Goal: Transaction & Acquisition: Purchase product/service

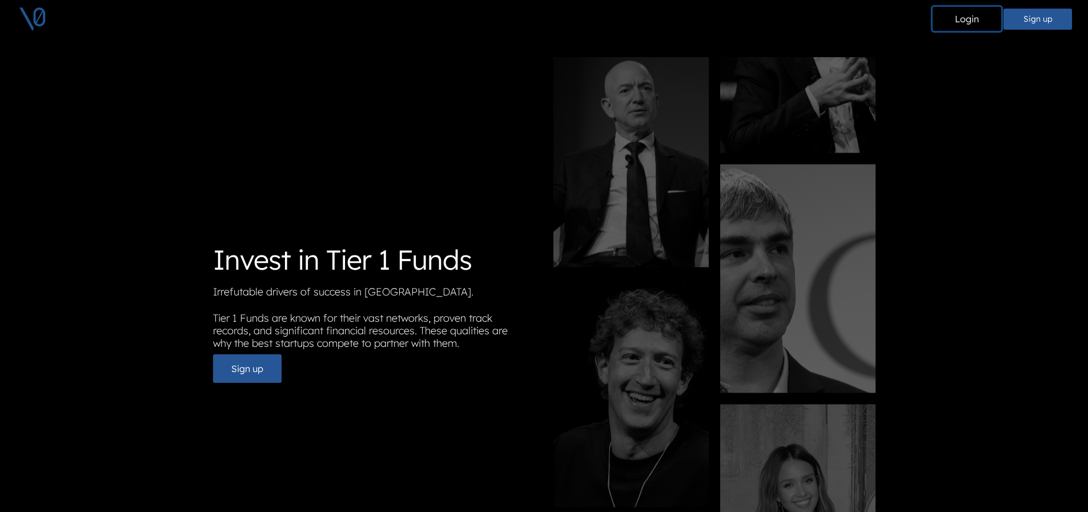
click at [965, 24] on button "Login" at bounding box center [966, 19] width 69 height 24
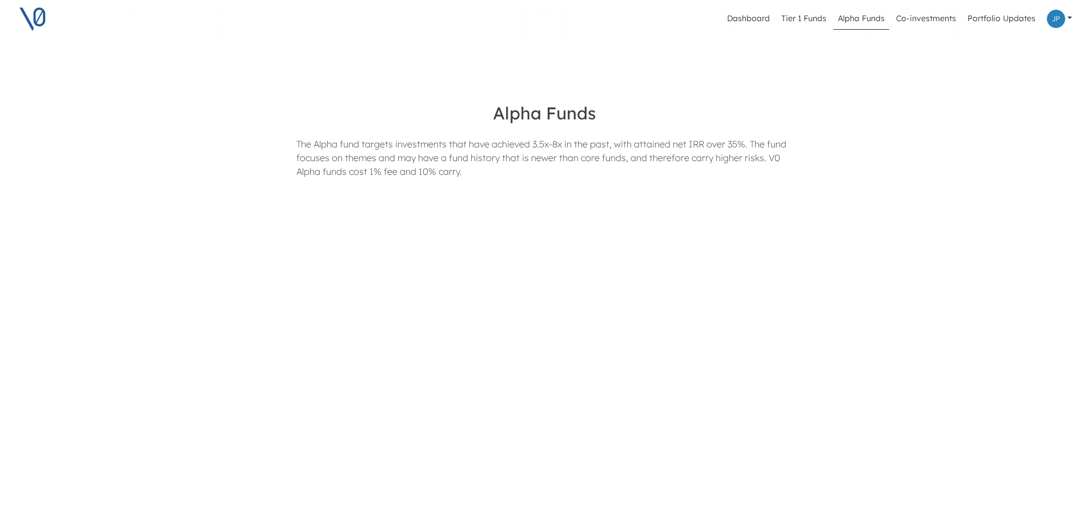
click at [571, 289] on div "South Park Commons Alpha" at bounding box center [452, 279] width 368 height 53
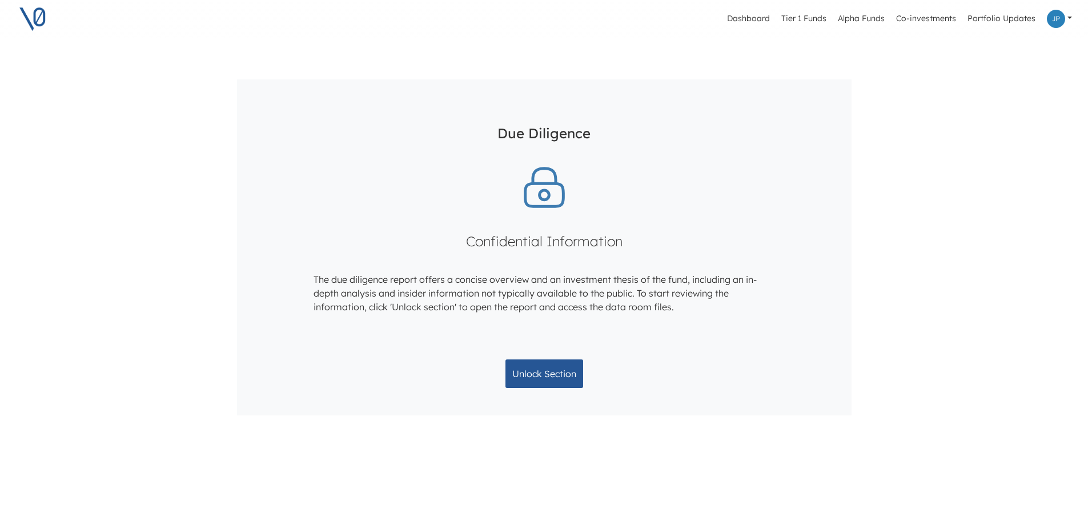
scroll to position [1085, 0]
click at [522, 377] on button "Unlock Section" at bounding box center [544, 372] width 78 height 29
click at [537, 365] on button "Unlock Section" at bounding box center [544, 372] width 78 height 29
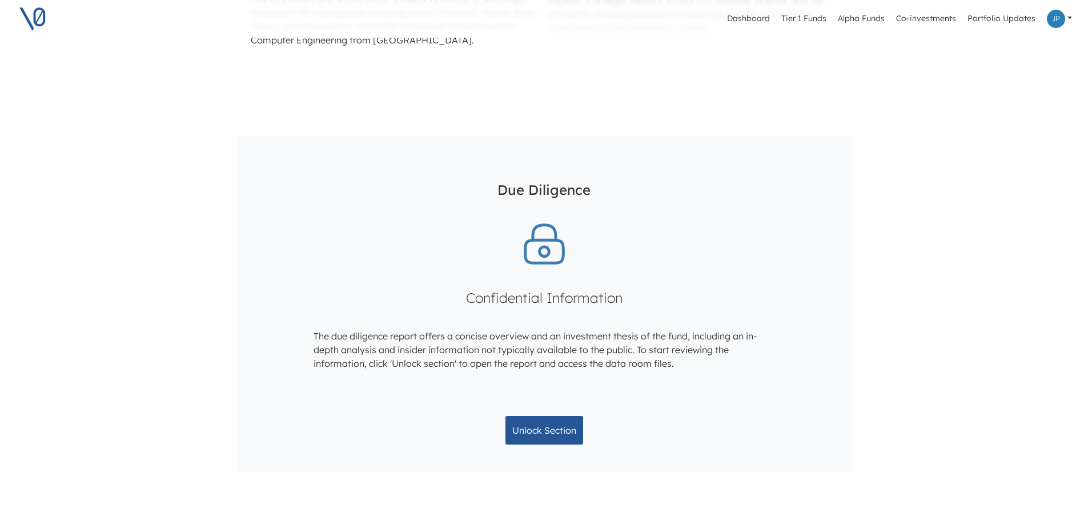
scroll to position [1028, 0]
click at [536, 424] on button "Unlock Section" at bounding box center [544, 429] width 78 height 29
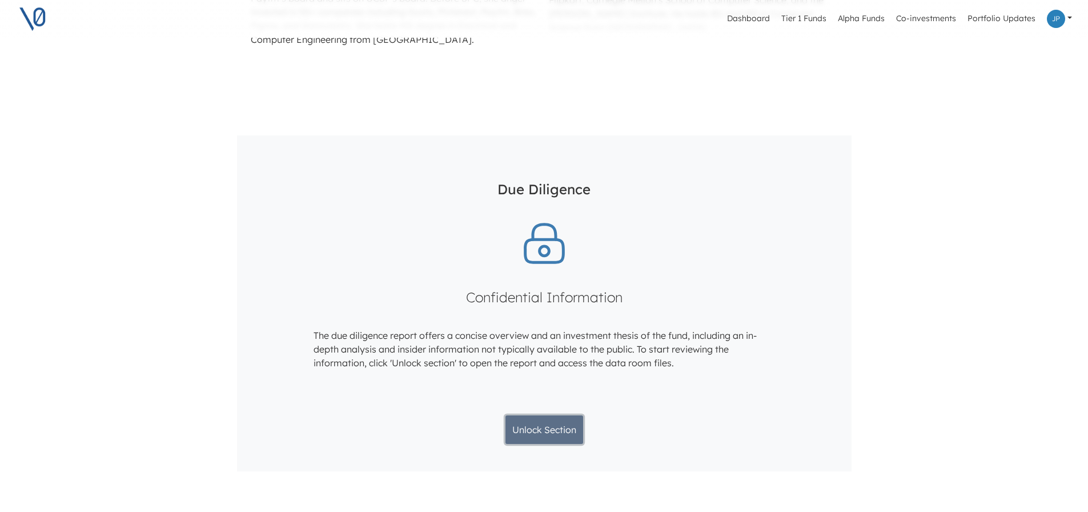
click at [537, 424] on button "Unlock Section" at bounding box center [544, 429] width 78 height 29
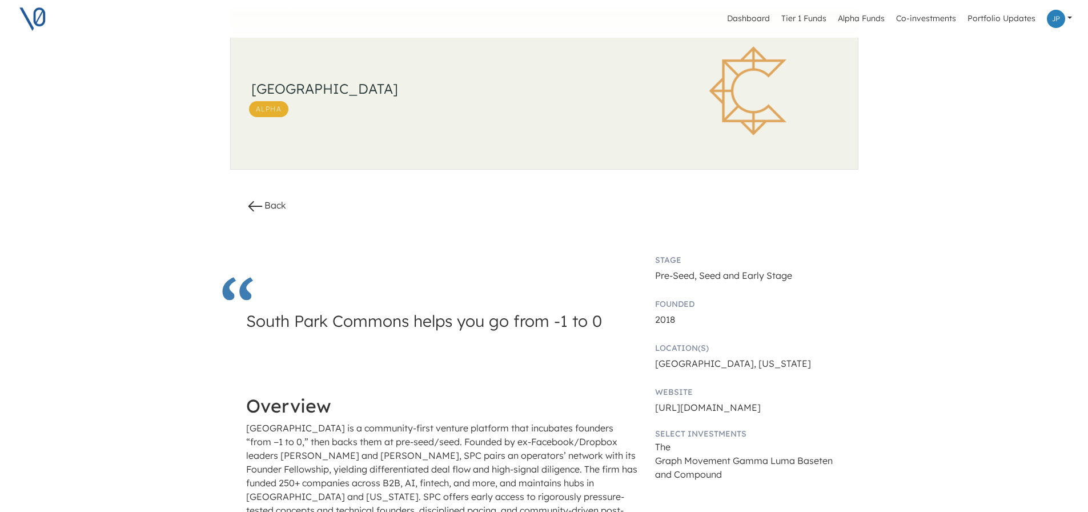
scroll to position [0, 0]
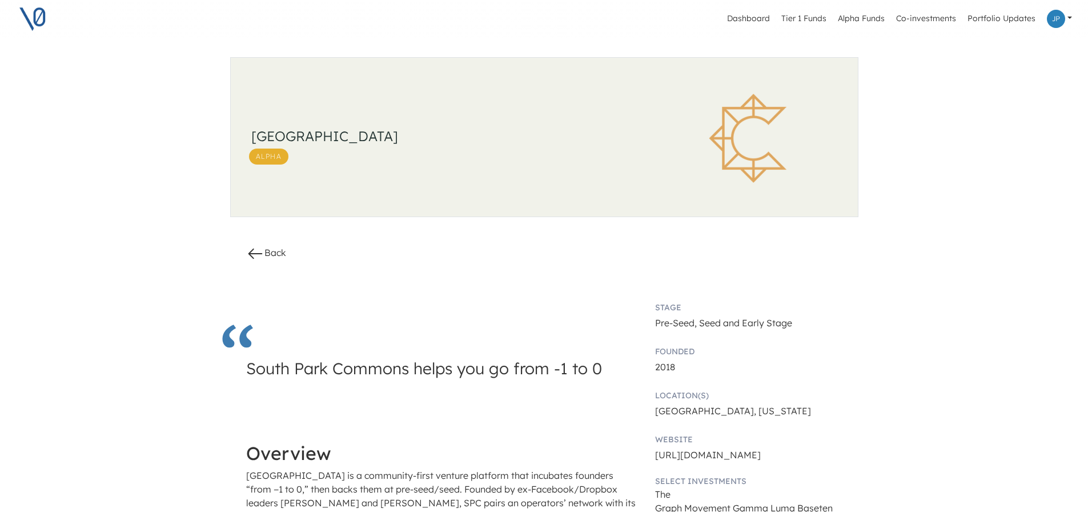
click at [1068, 26] on link at bounding box center [1059, 18] width 34 height 27
click at [984, 14] on link "Portfolio Updates" at bounding box center [1001, 19] width 77 height 22
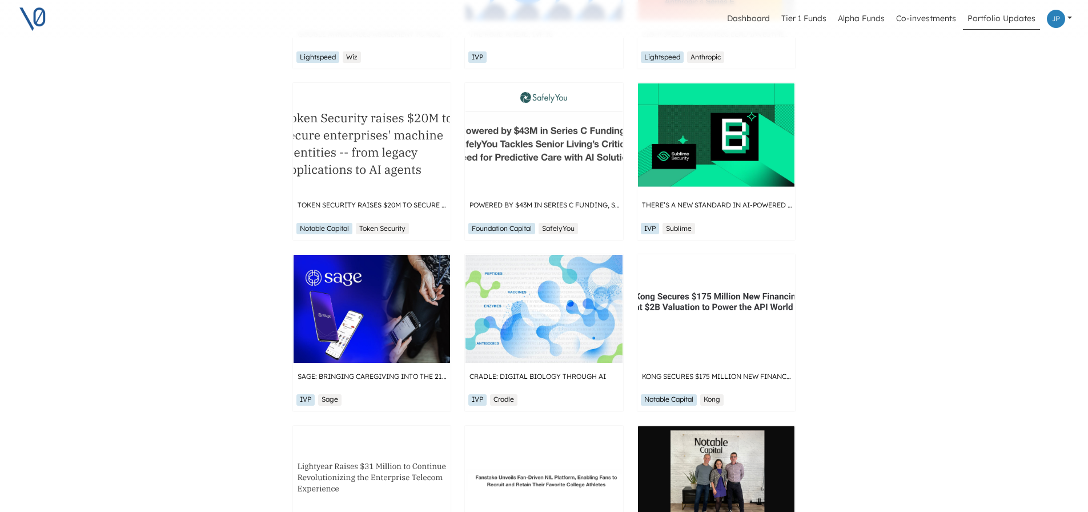
scroll to position [400, 0]
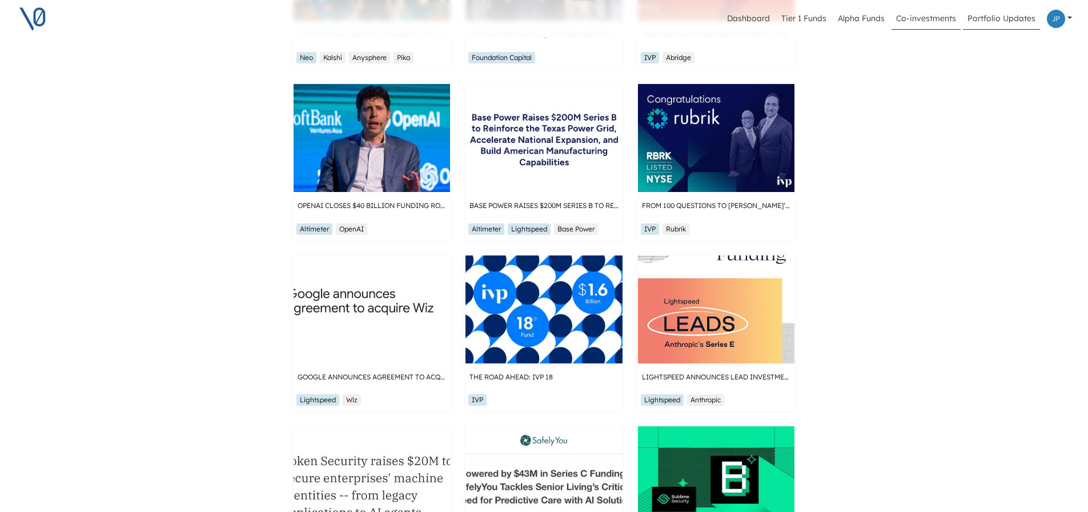
click at [946, 20] on link "Co-investments" at bounding box center [925, 19] width 69 height 22
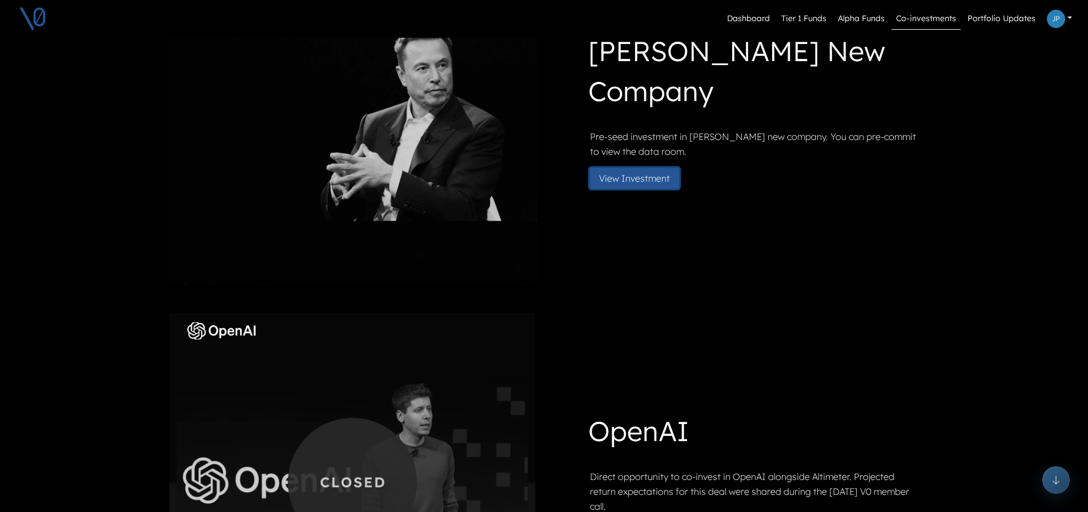
click at [641, 176] on button "View Investment" at bounding box center [634, 178] width 89 height 21
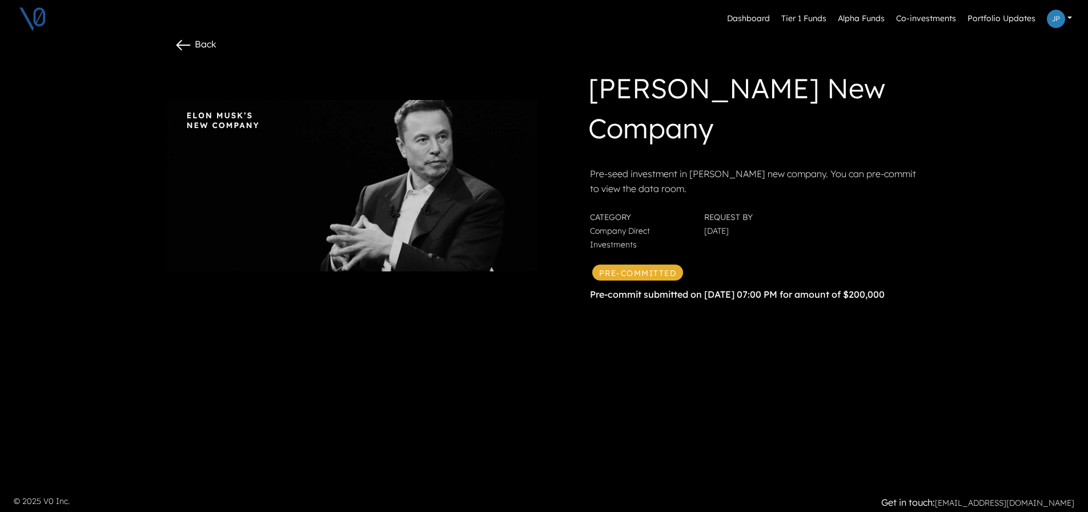
scroll to position [36, 0]
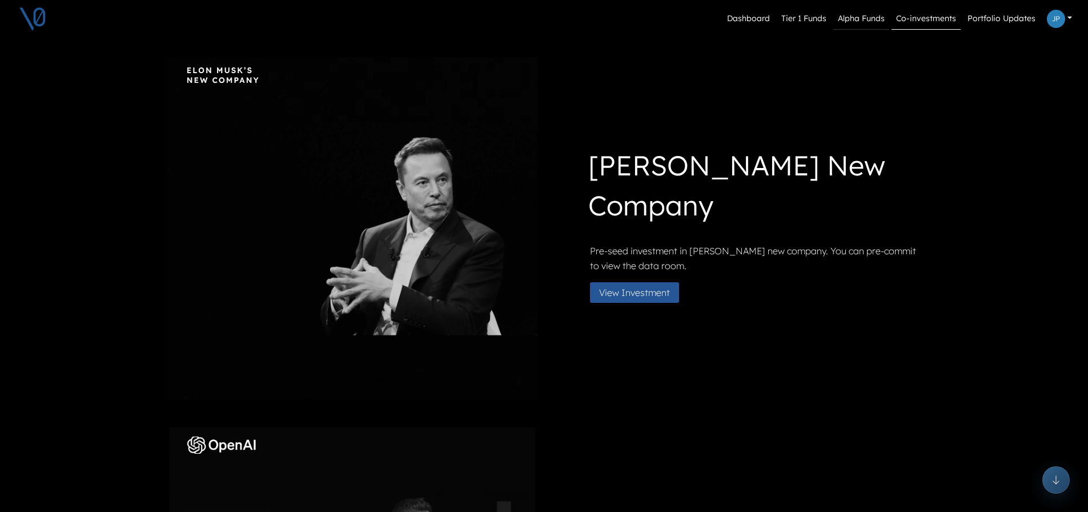
click at [870, 22] on link "Alpha Funds" at bounding box center [861, 19] width 56 height 22
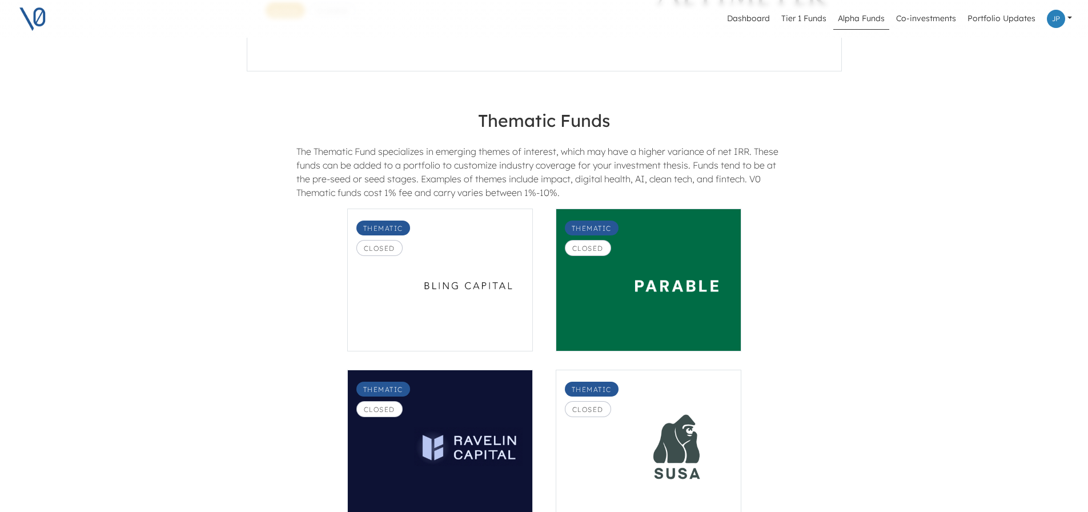
scroll to position [1028, 0]
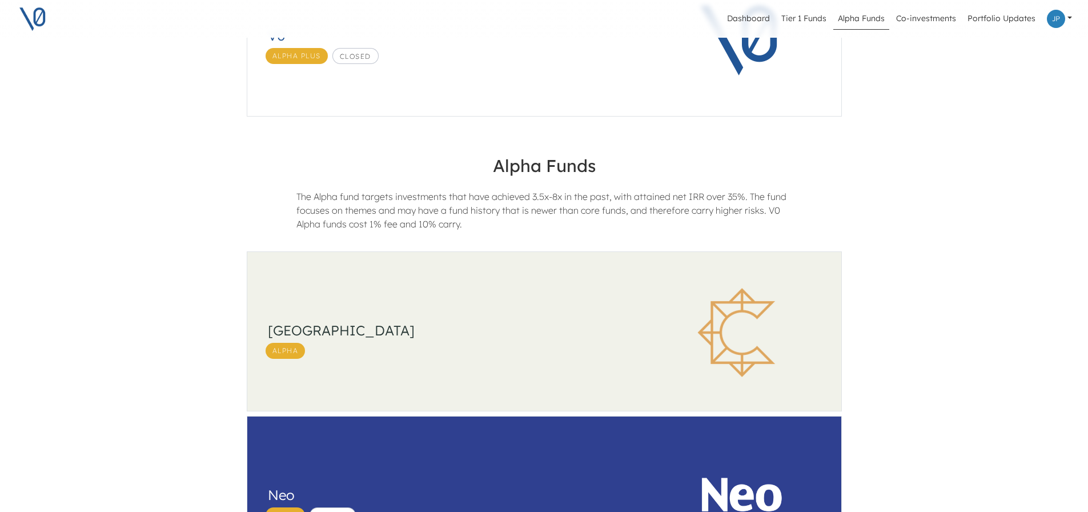
click at [501, 330] on h3 "[GEOGRAPHIC_DATA]" at bounding box center [451, 330] width 366 height 17
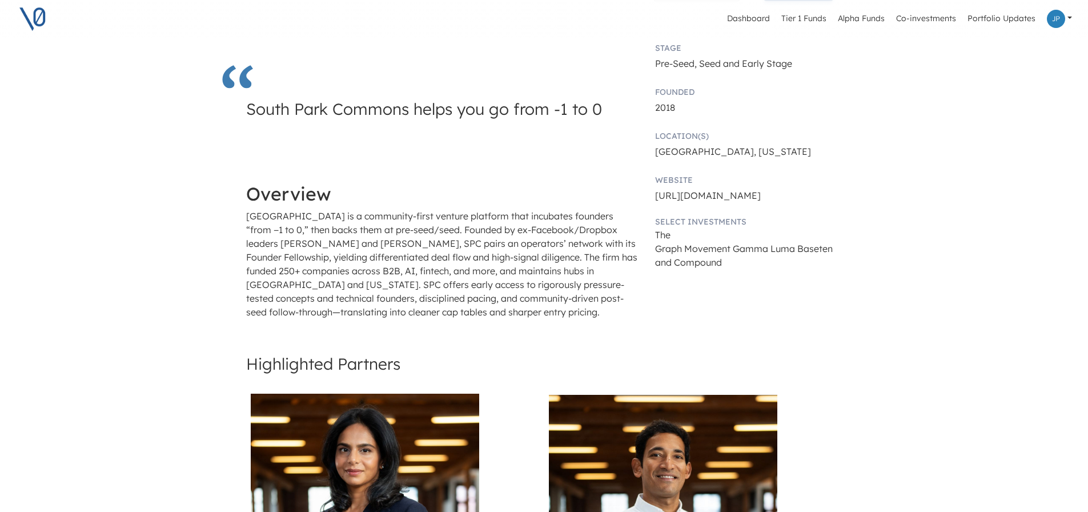
scroll to position [93, 0]
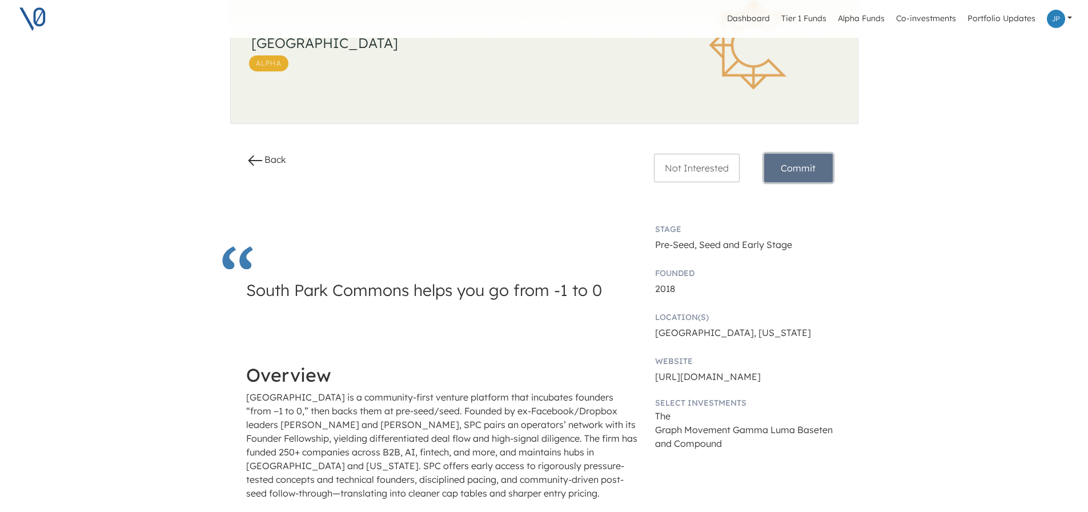
click at [794, 160] on button "Commit" at bounding box center [798, 168] width 69 height 29
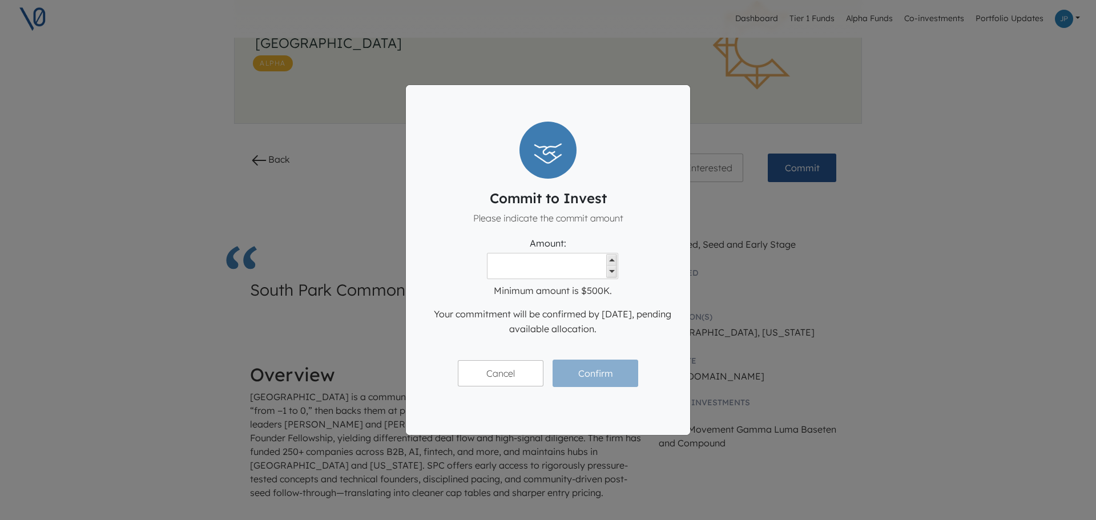
click at [866, 282] on div "Commit to Invest Please indicate the commit amount Amount: Minimum amount is $5…" at bounding box center [548, 260] width 1096 height 520
click at [520, 380] on button "Cancel" at bounding box center [501, 373] width 86 height 26
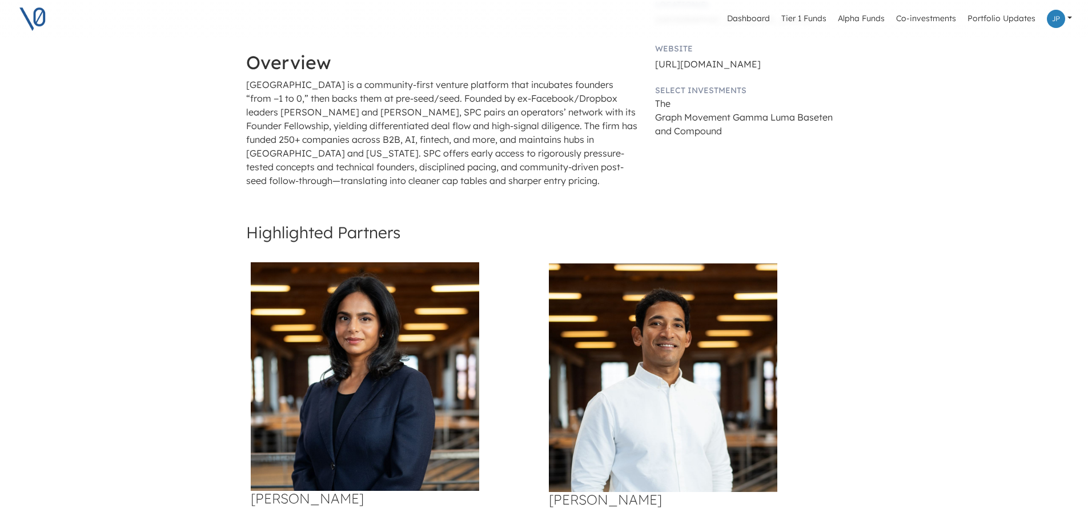
scroll to position [264, 0]
